Goal: Task Accomplishment & Management: Manage account settings

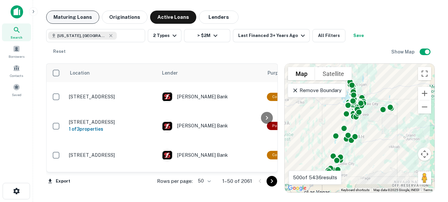
click at [71, 18] on button "Maturing Loans" at bounding box center [72, 17] width 53 height 13
click at [171, 34] on icon "button" at bounding box center [175, 36] width 8 height 8
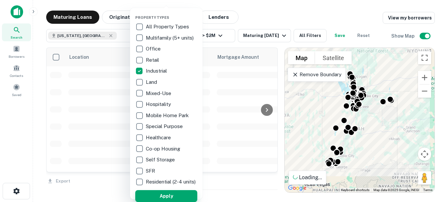
click at [169, 198] on button "Apply" at bounding box center [166, 196] width 62 height 12
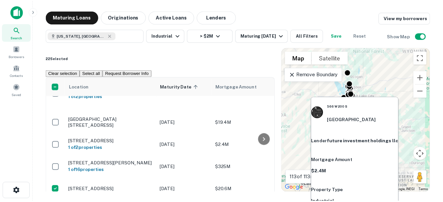
scroll to position [33, 0]
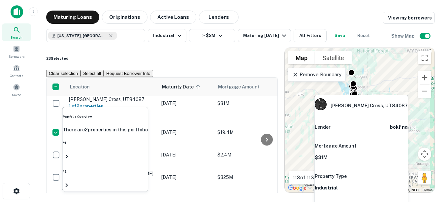
click at [68, 154] on icon at bounding box center [67, 156] width 2 height 4
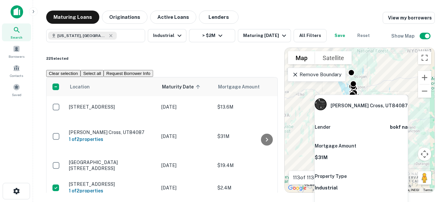
scroll to position [33, 0]
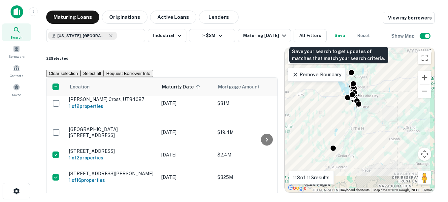
click at [339, 33] on button "Save" at bounding box center [339, 35] width 21 height 13
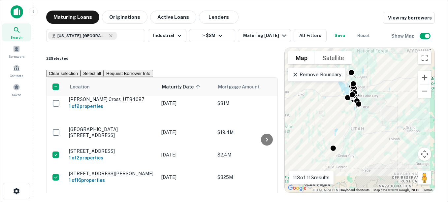
type input "**********"
click at [153, 70] on button "Request Borrower Info" at bounding box center [128, 73] width 49 height 7
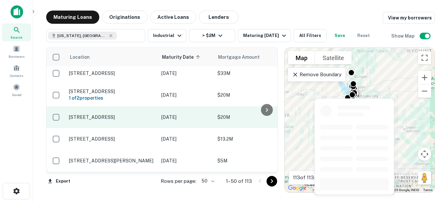
scroll to position [1061, 0]
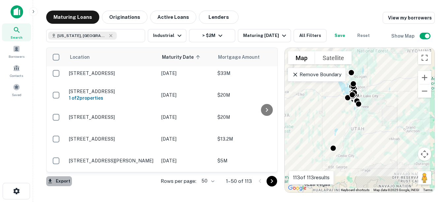
click at [65, 181] on button "Export" at bounding box center [59, 181] width 26 height 10
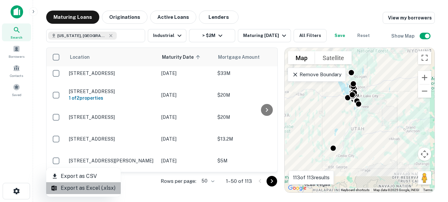
click at [101, 189] on li "Export as Excel (.xlsx)" at bounding box center [83, 188] width 75 height 12
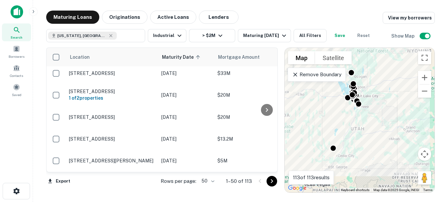
click at [270, 10] on main "Maturing Loans Originations Active Loans Lenders View my borrowers Utah, USA ​ …" at bounding box center [240, 101] width 415 height 202
click at [391, 16] on link "View my borrowers" at bounding box center [409, 18] width 52 height 12
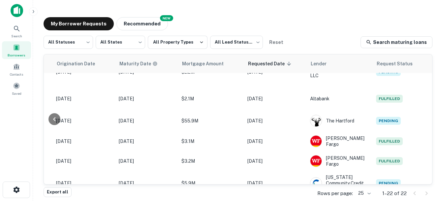
scroll to position [0, 325]
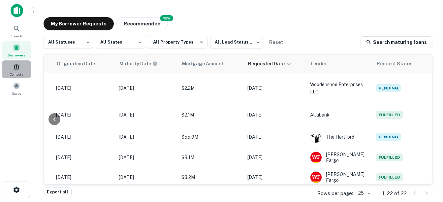
click at [16, 67] on span at bounding box center [16, 66] width 7 height 7
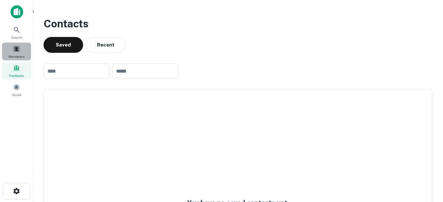
click at [15, 48] on span at bounding box center [16, 48] width 7 height 7
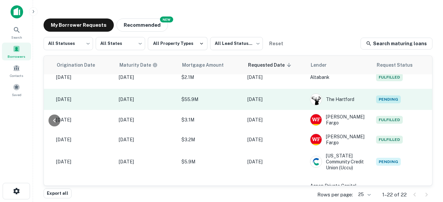
scroll to position [0, 325]
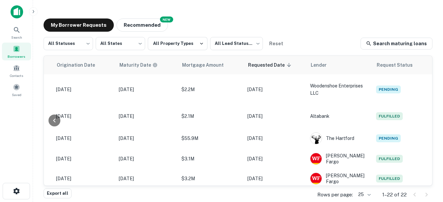
click at [33, 10] on icon "button" at bounding box center [33, 11] width 5 height 5
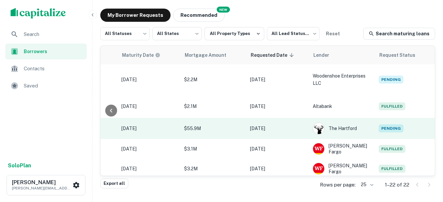
scroll to position [0, 0]
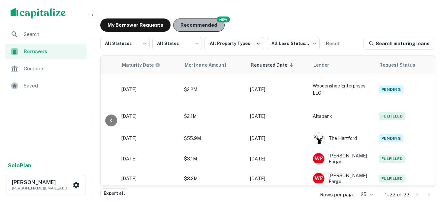
click at [199, 23] on button "Recommended" at bounding box center [198, 24] width 51 height 13
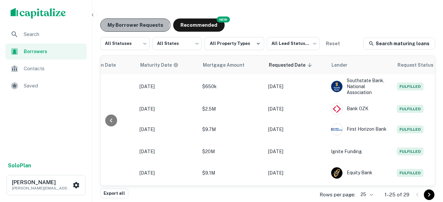
click at [117, 22] on button "My Borrower Requests" at bounding box center [135, 24] width 70 height 13
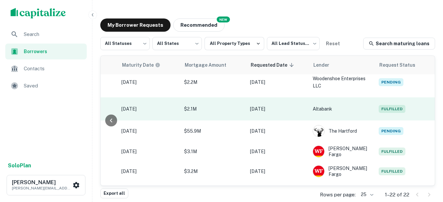
scroll to position [0, 379]
